Goal: Use online tool/utility: Utilize a website feature to perform a specific function

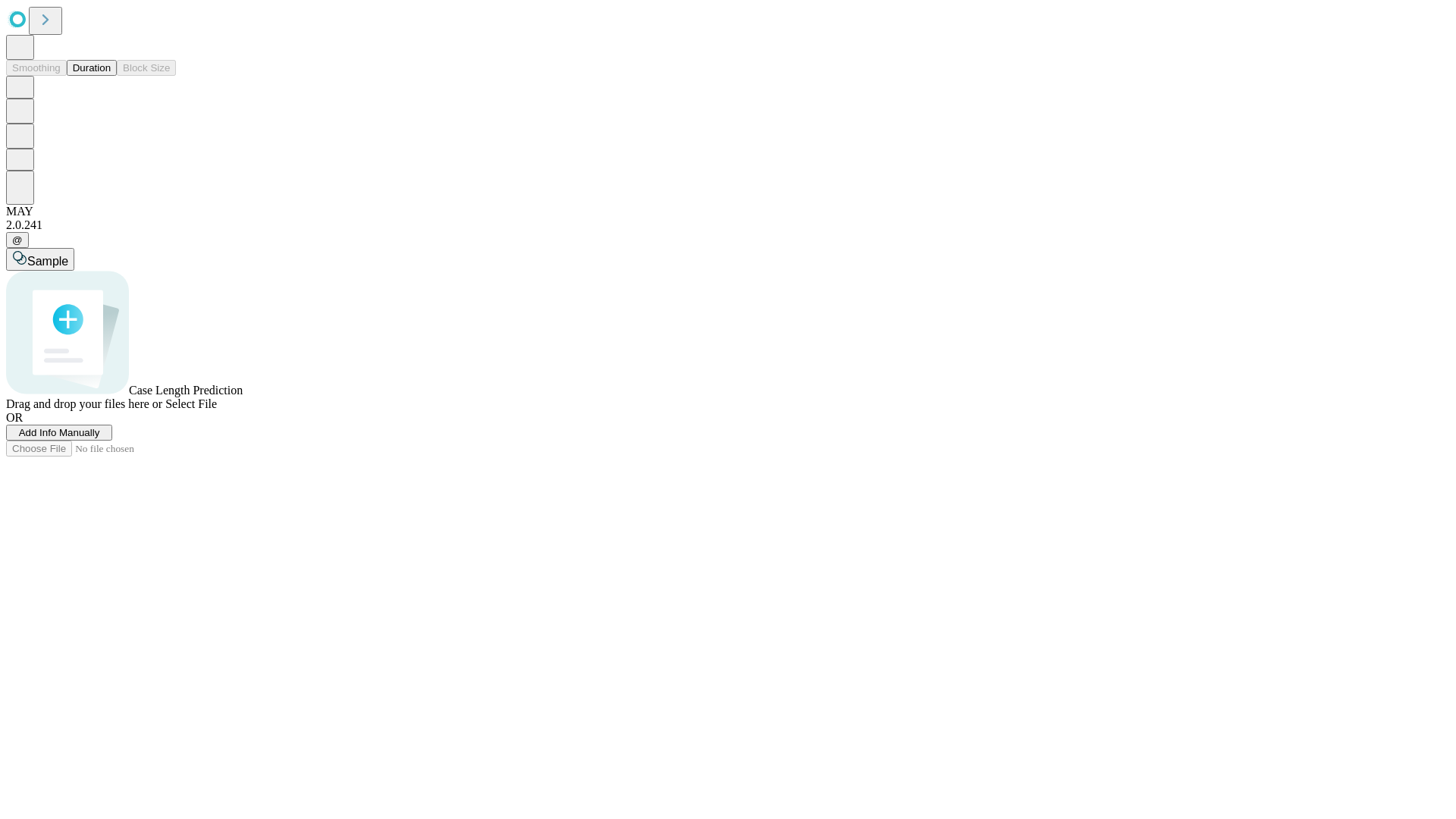
click at [111, 76] on button "Duration" at bounding box center [91, 68] width 50 height 16
click at [68, 255] on span "Sample" at bounding box center [48, 261] width 41 height 13
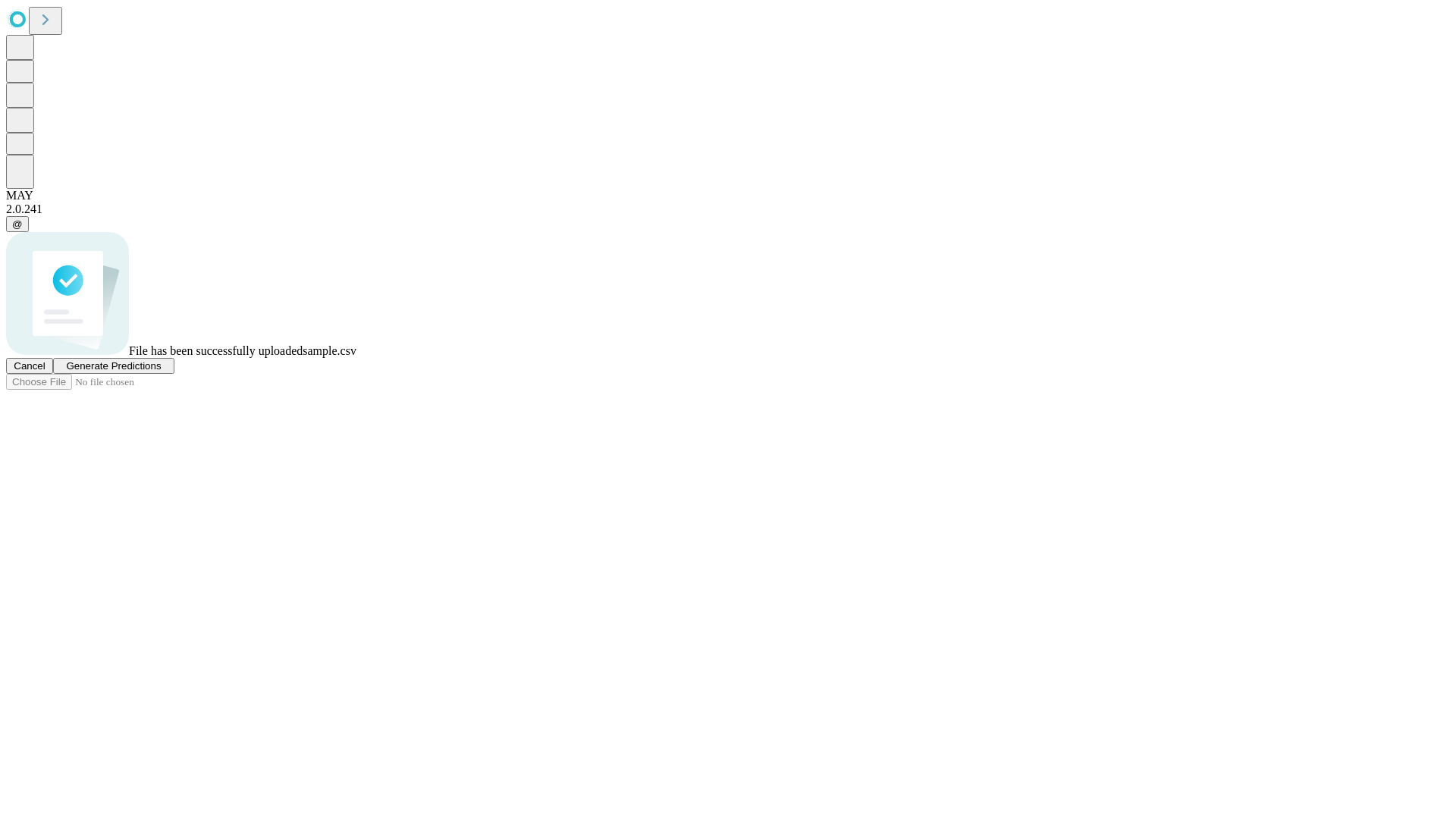
click at [161, 372] on span "Generate Predictions" at bounding box center [113, 366] width 94 height 12
